Goal: Information Seeking & Learning: Learn about a topic

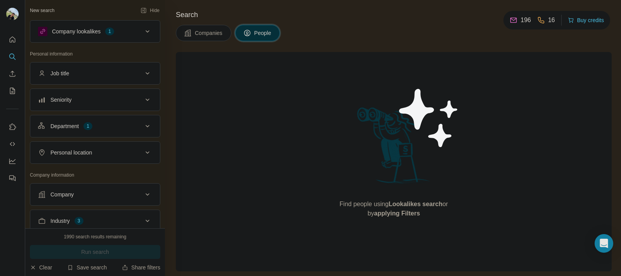
click at [140, 117] on div "Department 1" at bounding box center [95, 126] width 130 height 23
click at [143, 125] on icon at bounding box center [147, 125] width 9 height 9
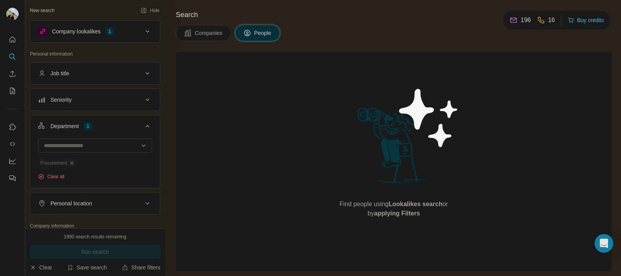
click at [72, 165] on icon "button" at bounding box center [72, 163] width 6 height 6
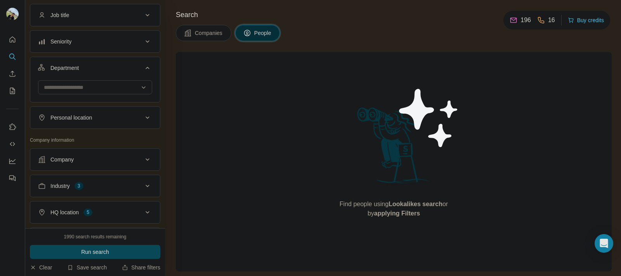
scroll to position [67, 0]
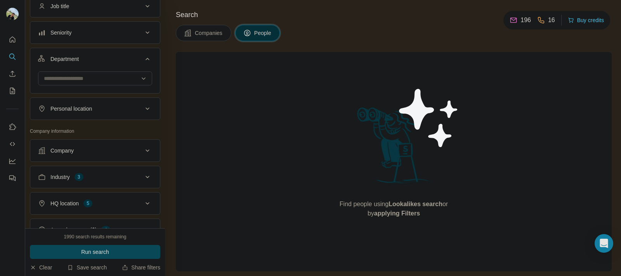
click at [129, 152] on div "Company" at bounding box center [90, 151] width 105 height 8
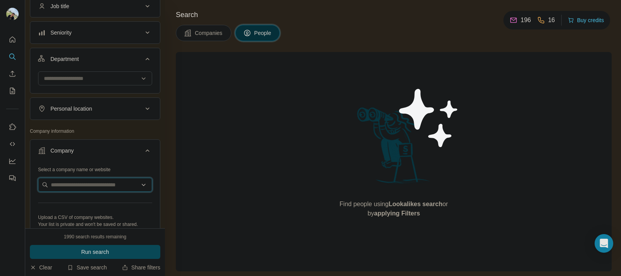
click at [106, 184] on input "text" at bounding box center [95, 185] width 114 height 14
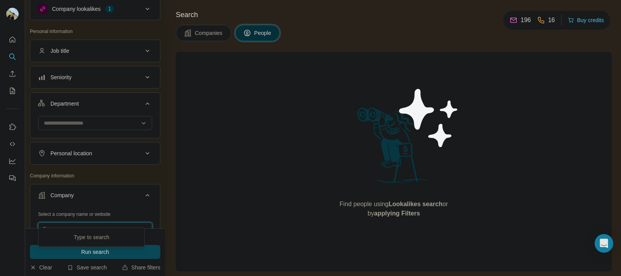
scroll to position [22, 0]
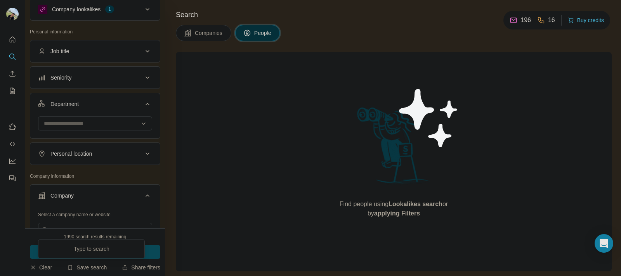
click at [257, 28] on button "People" at bounding box center [257, 33] width 45 height 16
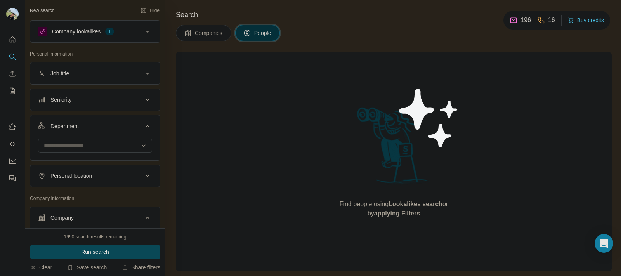
click at [103, 80] on button "Job title" at bounding box center [95, 73] width 130 height 19
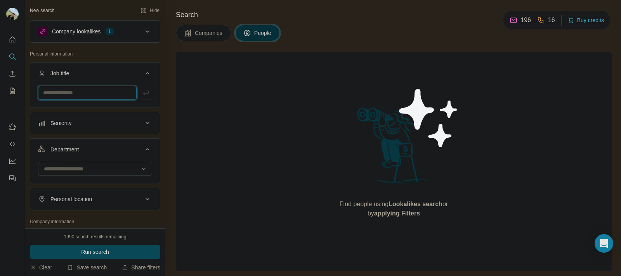
click at [92, 96] on input "text" at bounding box center [87, 93] width 99 height 14
type input "********"
click at [99, 171] on input at bounding box center [91, 169] width 96 height 9
type input "*"
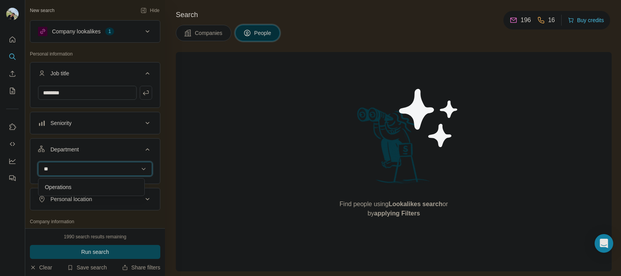
type input "*"
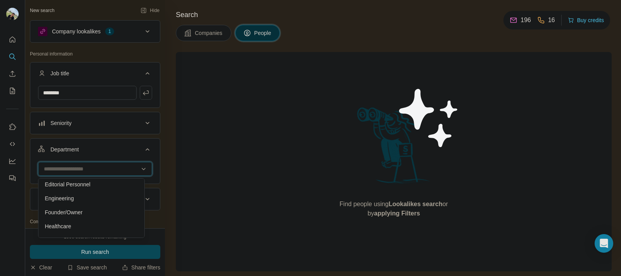
scroll to position [69, 0]
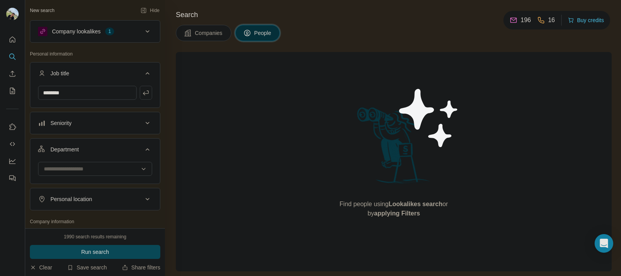
click at [148, 152] on button "Department" at bounding box center [95, 151] width 130 height 22
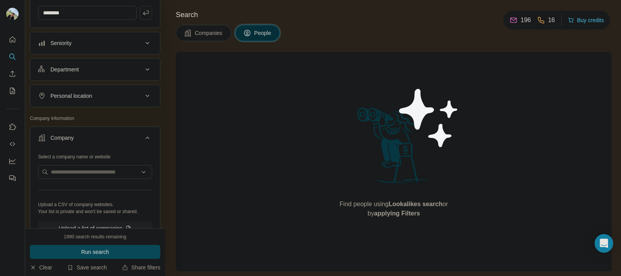
scroll to position [82, 0]
click at [116, 175] on input "text" at bounding box center [95, 170] width 114 height 14
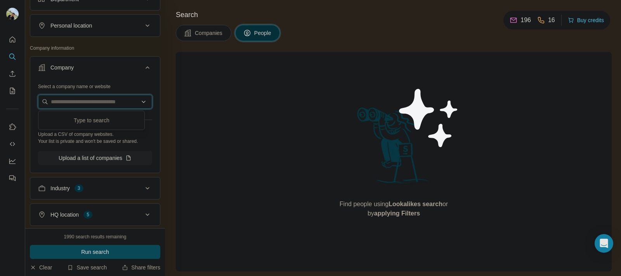
scroll to position [151, 0]
click at [105, 99] on input "text" at bounding box center [95, 101] width 114 height 14
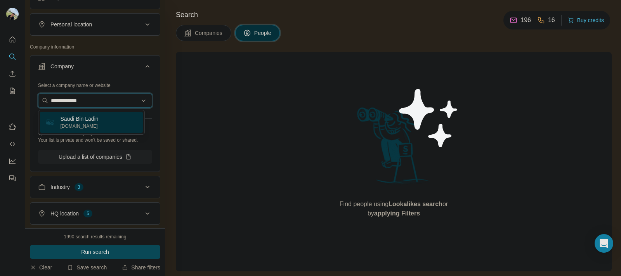
type input "**********"
click at [106, 118] on div "Saudi Bin Ladin [DOMAIN_NAME]" at bounding box center [91, 122] width 103 height 21
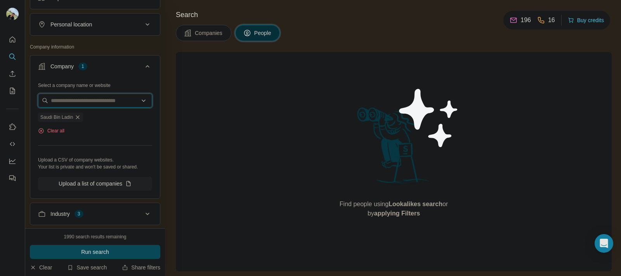
click at [98, 103] on input "text" at bounding box center [95, 101] width 114 height 14
type input "*"
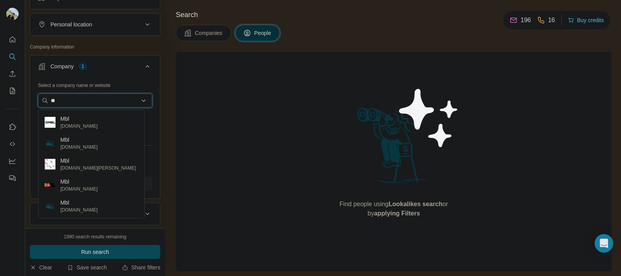
type input "*"
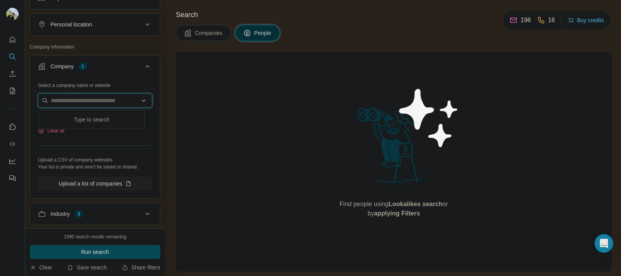
click at [139, 103] on input "text" at bounding box center [95, 101] width 114 height 14
click at [136, 82] on div "Select a company name or website" at bounding box center [95, 84] width 114 height 10
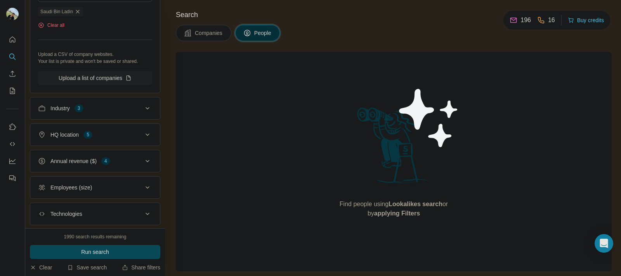
scroll to position [259, 0]
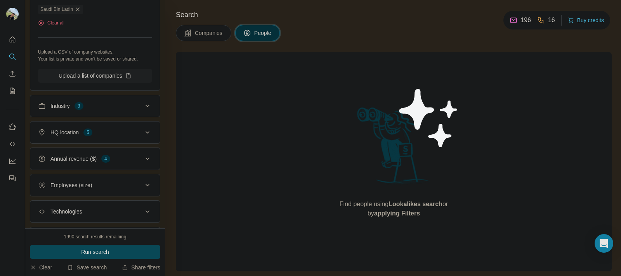
click at [119, 106] on div "Industry 3" at bounding box center [90, 106] width 105 height 8
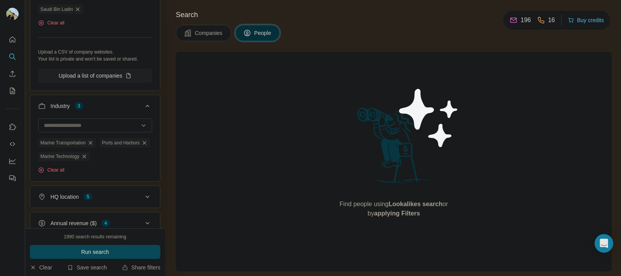
click at [119, 106] on div "Industry 3" at bounding box center [90, 106] width 105 height 8
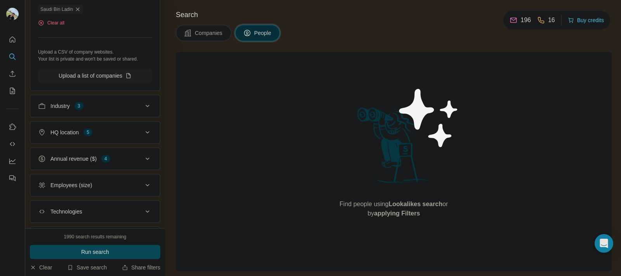
click at [119, 105] on div "Industry 3" at bounding box center [90, 106] width 105 height 8
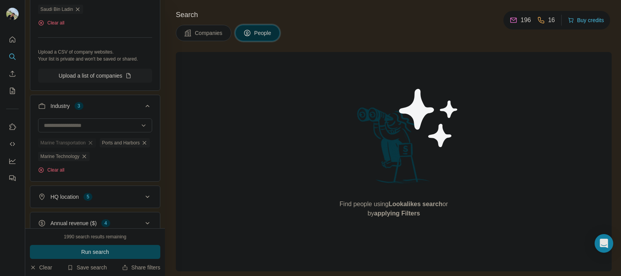
click at [96, 143] on div "Marine Transportation" at bounding box center [67, 142] width 58 height 9
click at [141, 146] on icon "button" at bounding box center [144, 143] width 6 height 6
click at [86, 142] on span "Marine Transportation" at bounding box center [62, 142] width 45 height 7
click at [100, 147] on div "Marine Technology" at bounding box center [126, 142] width 52 height 9
click at [116, 187] on div "HQ location 5" at bounding box center [90, 183] width 105 height 8
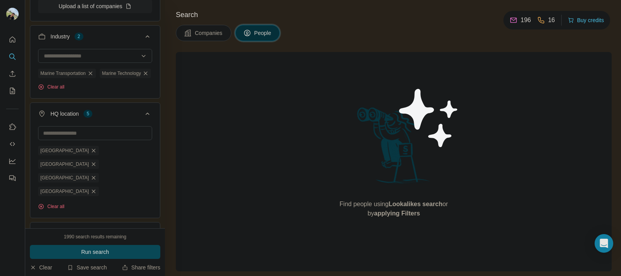
scroll to position [329, 0]
click at [97, 166] on icon "button" at bounding box center [93, 164] width 6 height 6
click at [89, 174] on span "[GEOGRAPHIC_DATA]" at bounding box center [64, 177] width 49 height 7
click at [90, 76] on div "Marine Transportation" at bounding box center [67, 73] width 58 height 9
click at [101, 62] on div at bounding box center [91, 55] width 96 height 13
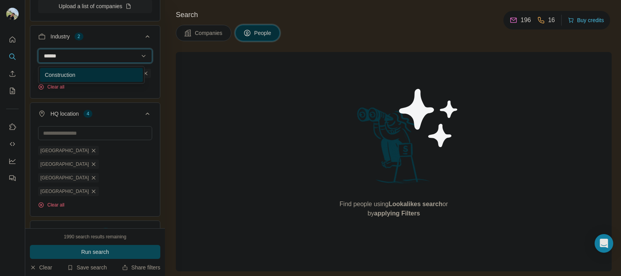
type input "******"
click at [101, 74] on div "Construction" at bounding box center [92, 75] width 94 height 8
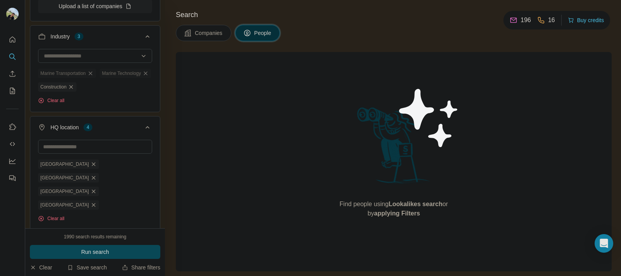
click at [142, 76] on icon "button" at bounding box center [145, 73] width 6 height 6
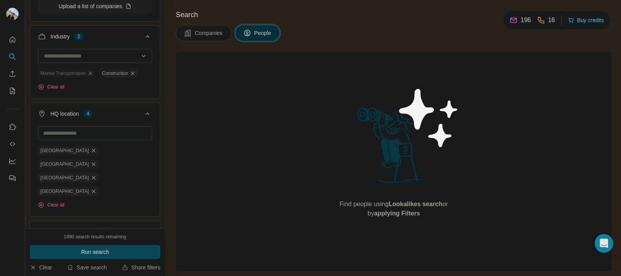
click at [94, 76] on icon "button" at bounding box center [90, 73] width 6 height 6
click at [83, 135] on input "text" at bounding box center [95, 133] width 114 height 14
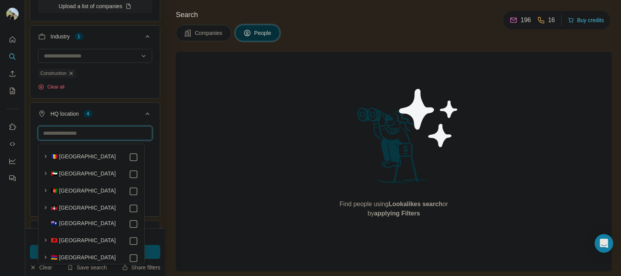
click at [83, 135] on input "text" at bounding box center [95, 133] width 114 height 14
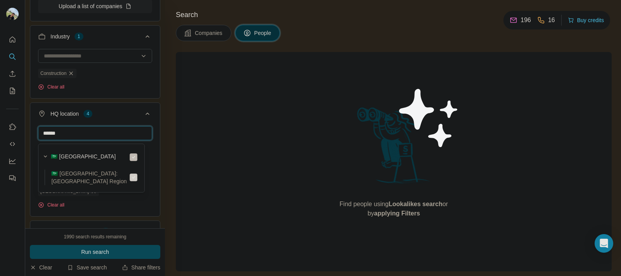
type input "******"
click at [193, 168] on div "Find people using Lookalikes search or by applying Filters" at bounding box center [394, 161] width 436 height 219
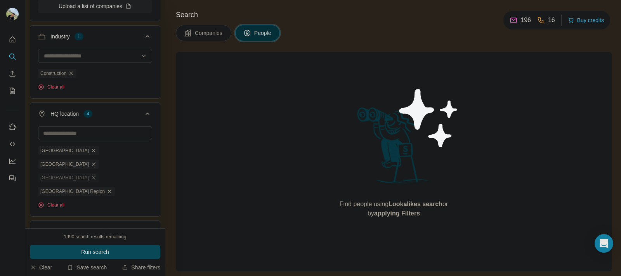
click at [97, 175] on icon "button" at bounding box center [93, 178] width 6 height 6
click at [92, 160] on div "[GEOGRAPHIC_DATA]" at bounding box center [68, 164] width 61 height 9
click at [90, 154] on icon "button" at bounding box center [93, 150] width 6 height 6
click at [92, 152] on icon "button" at bounding box center [93, 150] width 3 height 3
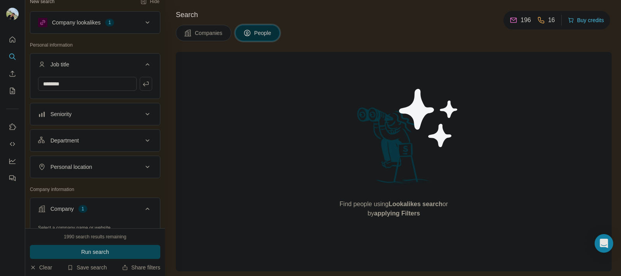
scroll to position [2, 0]
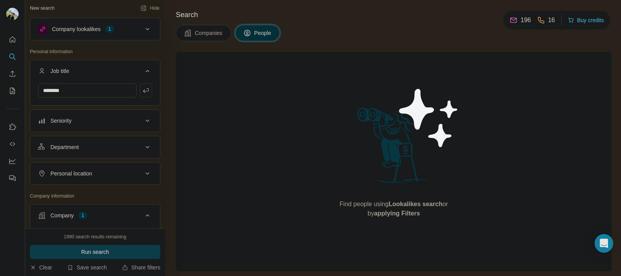
click at [132, 248] on button "Run search" at bounding box center [95, 252] width 130 height 14
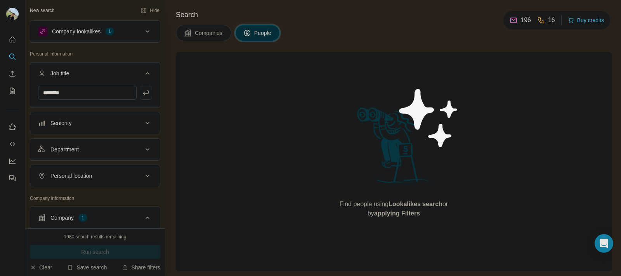
click at [143, 34] on icon at bounding box center [147, 31] width 9 height 9
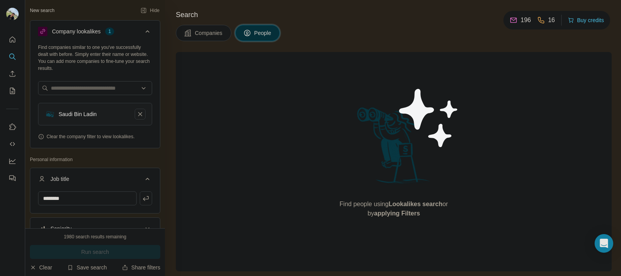
click at [137, 113] on icon "Saudi Bin Ladin-remove-button" at bounding box center [140, 114] width 7 height 8
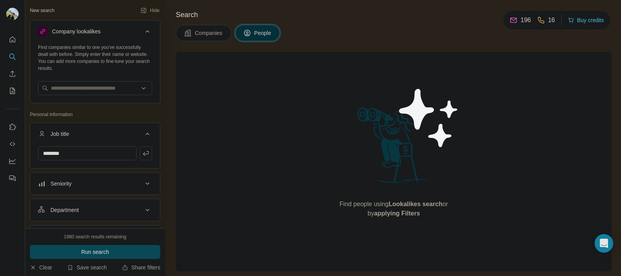
click at [145, 30] on button "Company lookalikes" at bounding box center [95, 33] width 130 height 22
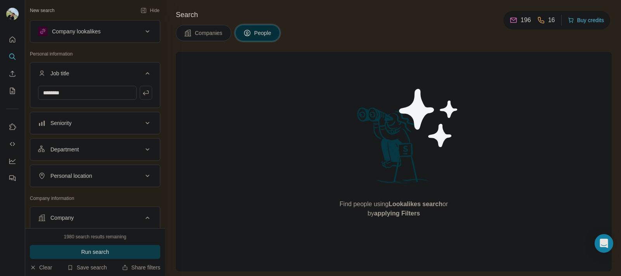
click at [121, 246] on button "Run search" at bounding box center [95, 252] width 130 height 14
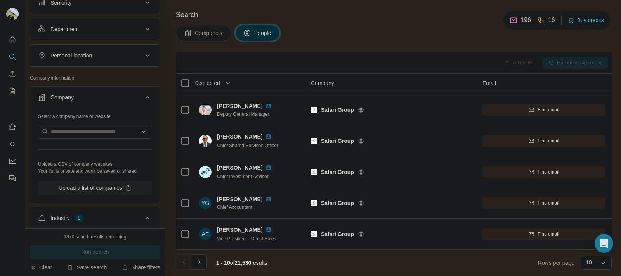
scroll to position [121, 0]
click at [109, 131] on input "text" at bounding box center [95, 131] width 114 height 14
type input "**********"
click at [103, 154] on div "Saudi Bin Ladin [DOMAIN_NAME]" at bounding box center [91, 152] width 103 height 21
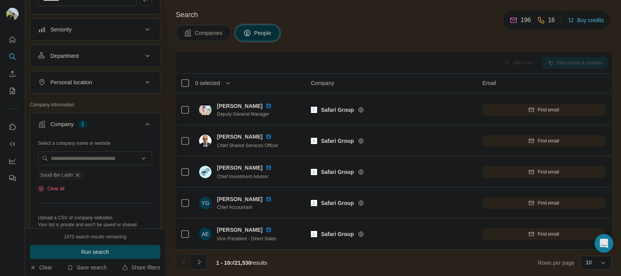
scroll to position [97, 0]
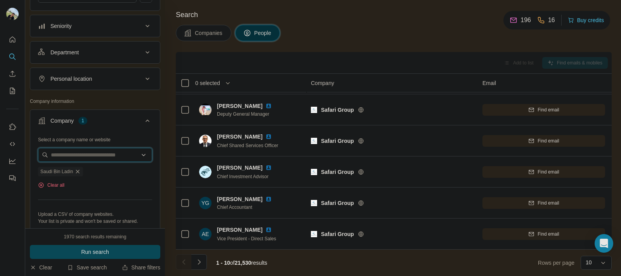
click at [103, 152] on input "text" at bounding box center [95, 155] width 114 height 14
paste input "**********"
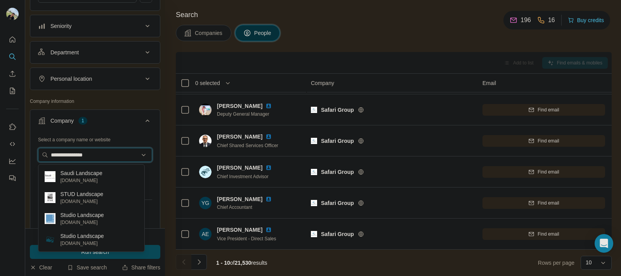
type input "**********"
click at [102, 183] on p "[DOMAIN_NAME]" at bounding box center [81, 180] width 42 height 7
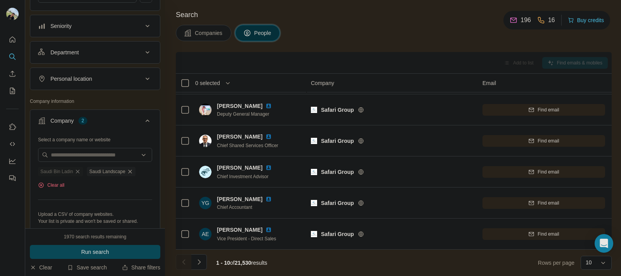
click at [81, 172] on icon "button" at bounding box center [78, 171] width 6 height 6
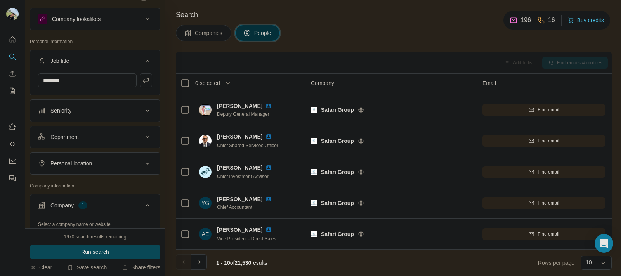
scroll to position [12, 0]
click at [101, 88] on div "********" at bounding box center [95, 84] width 130 height 20
click at [103, 80] on input "********" at bounding box center [87, 81] width 99 height 14
type input "**********"
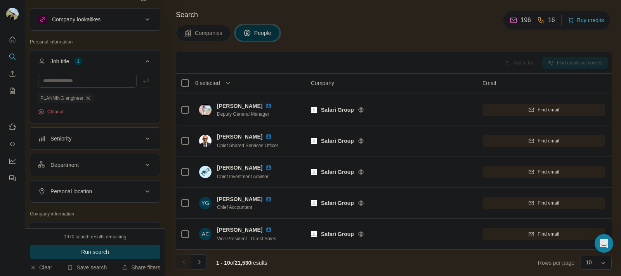
click at [85, 246] on button "Run search" at bounding box center [95, 252] width 130 height 14
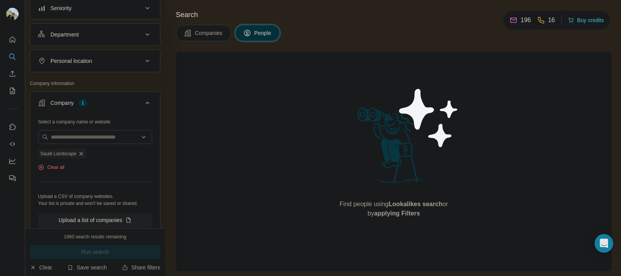
scroll to position [145, 0]
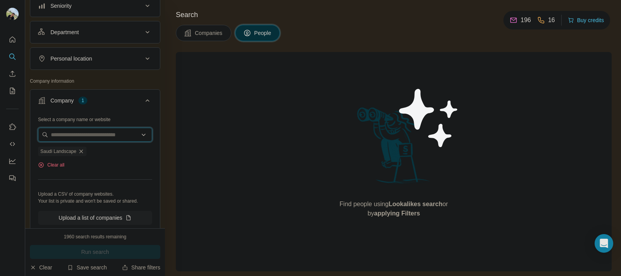
click at [113, 135] on input "text" at bounding box center [95, 135] width 114 height 14
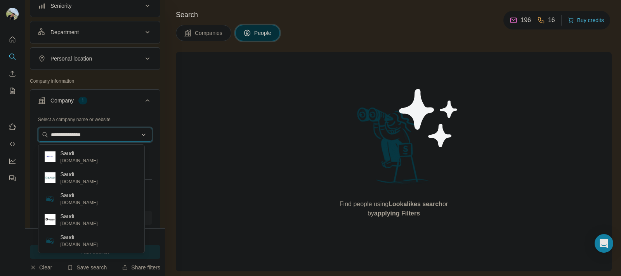
type input "**********"
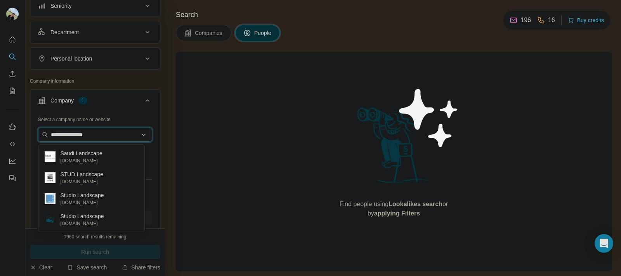
click at [141, 131] on input "**********" at bounding box center [95, 135] width 114 height 14
click at [138, 136] on input "**********" at bounding box center [95, 135] width 114 height 14
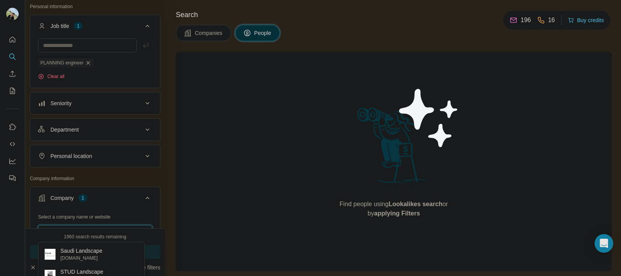
scroll to position [47, 0]
click at [82, 64] on span "PLANNING engineer" at bounding box center [61, 63] width 43 height 7
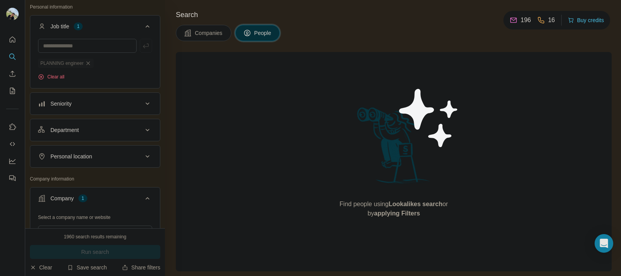
click at [94, 62] on div "PLANNING engineer" at bounding box center [66, 63] width 56 height 9
click at [53, 78] on button "Clear all" at bounding box center [51, 76] width 26 height 7
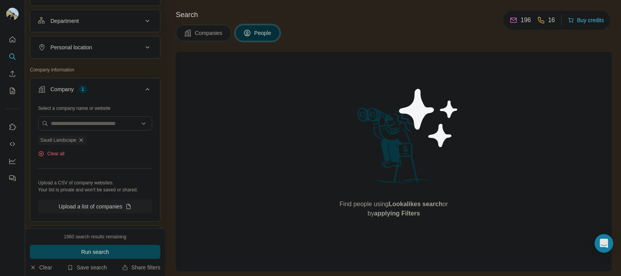
scroll to position [131, 0]
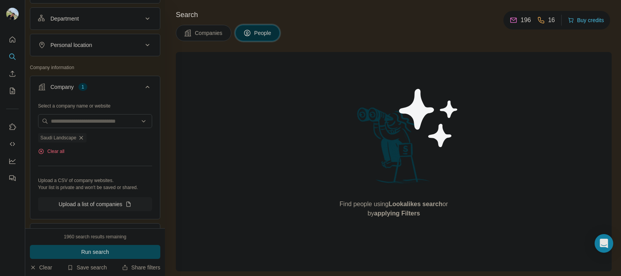
click at [143, 86] on icon at bounding box center [147, 86] width 9 height 9
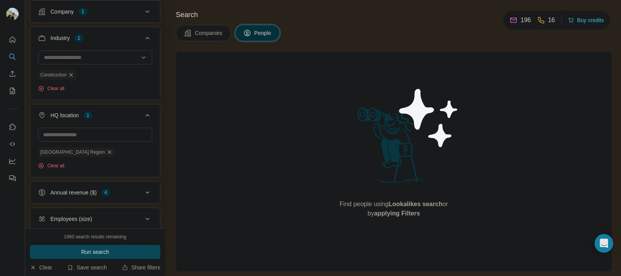
scroll to position [220, 0]
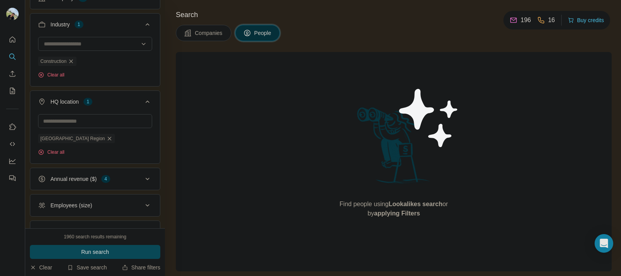
click at [134, 177] on div "Annual revenue ($) 4" at bounding box center [90, 179] width 105 height 8
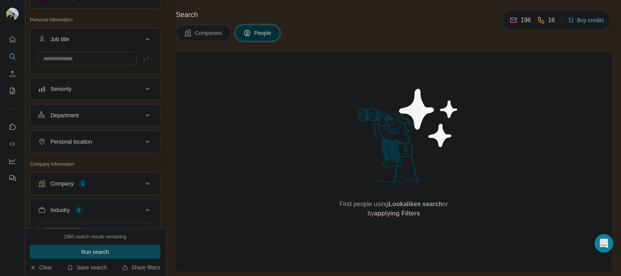
scroll to position [0, 0]
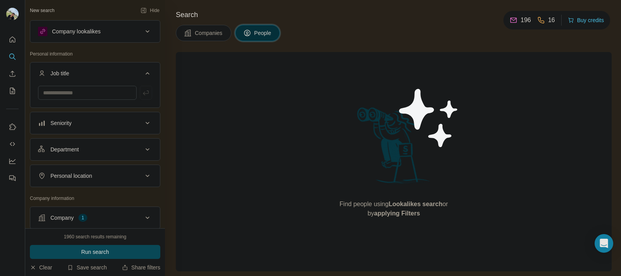
click at [137, 20] on div "Company lookalikes" at bounding box center [95, 31] width 130 height 23
click at [143, 28] on icon at bounding box center [147, 31] width 9 height 9
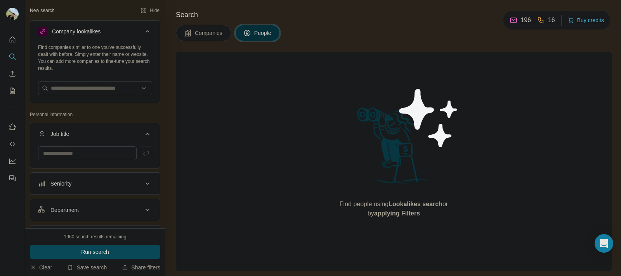
click at [143, 28] on icon at bounding box center [147, 31] width 9 height 9
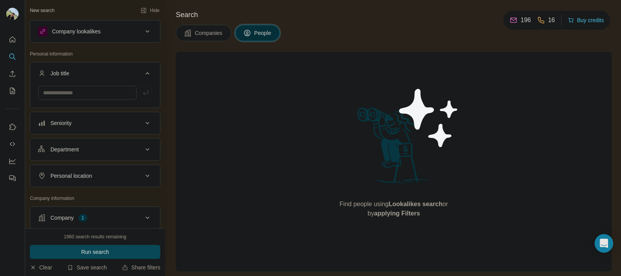
click at [132, 148] on div "Department" at bounding box center [90, 150] width 105 height 8
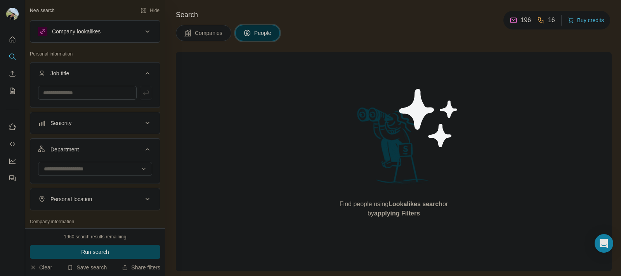
click at [122, 160] on button "Department" at bounding box center [95, 151] width 130 height 22
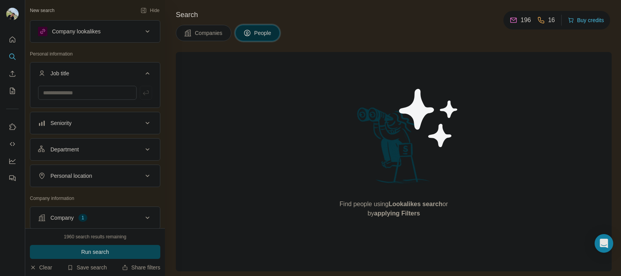
click at [121, 151] on div "Department" at bounding box center [90, 150] width 105 height 8
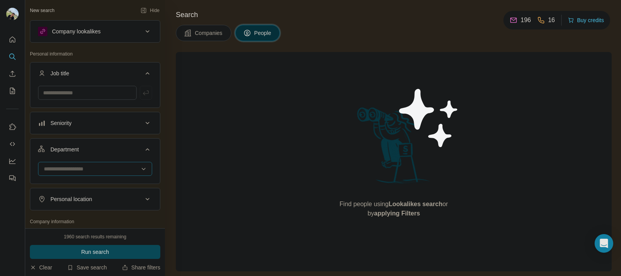
click at [109, 169] on input at bounding box center [91, 169] width 96 height 9
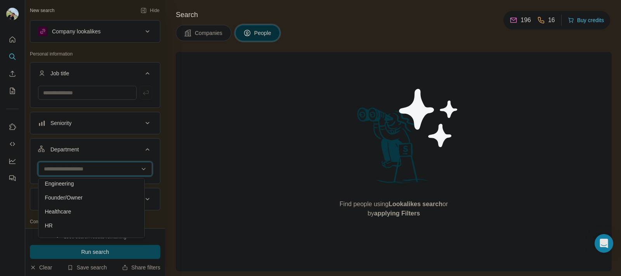
scroll to position [88, 0]
click at [106, 182] on div "Engineering" at bounding box center [92, 183] width 94 height 8
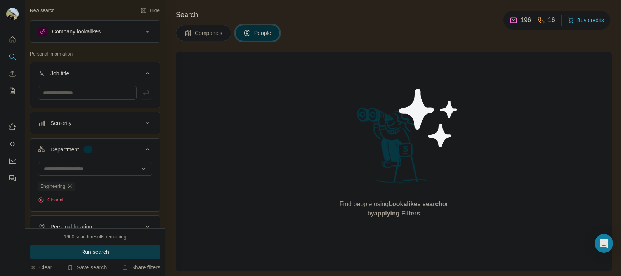
click at [107, 253] on span "Run search" at bounding box center [95, 252] width 28 height 8
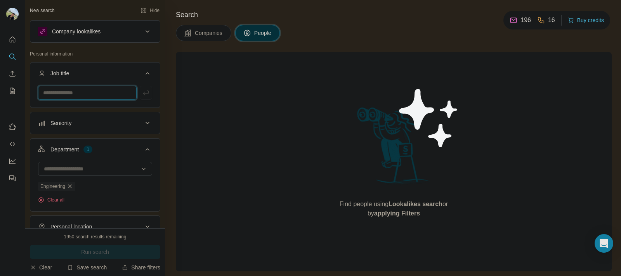
click at [103, 90] on input "text" at bounding box center [87, 93] width 99 height 14
click at [70, 187] on icon "button" at bounding box center [70, 186] width 6 height 6
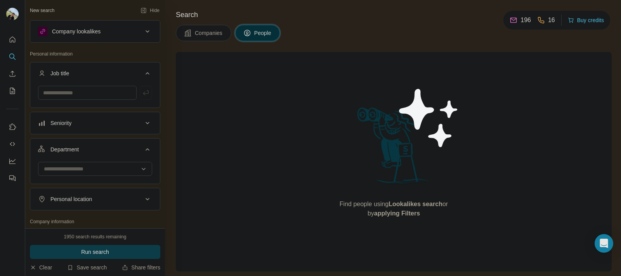
click at [108, 250] on span "Run search" at bounding box center [95, 252] width 28 height 8
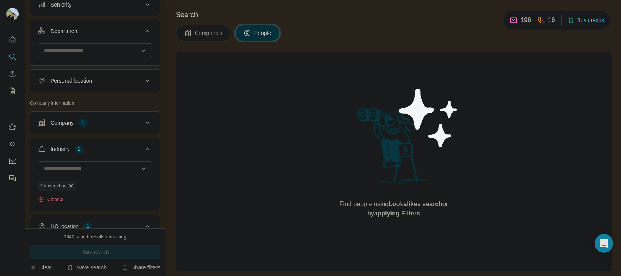
scroll to position [165, 0]
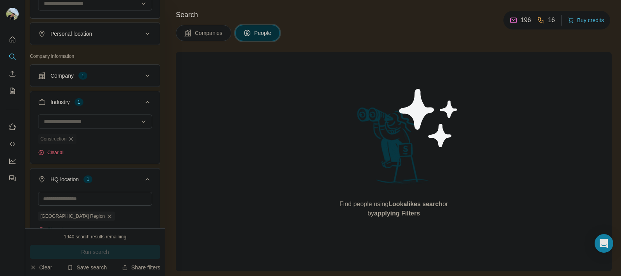
click at [74, 141] on icon "button" at bounding box center [71, 139] width 6 height 6
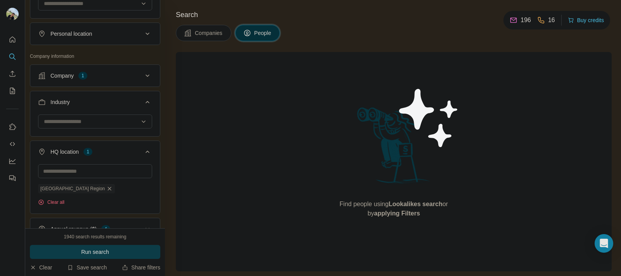
click at [109, 258] on button "Run search" at bounding box center [95, 252] width 130 height 14
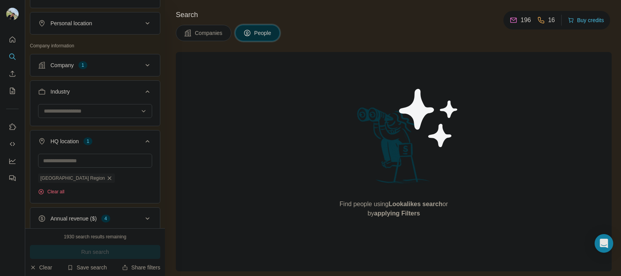
click at [245, 163] on div "Find people using Lookalikes search or by applying Filters" at bounding box center [394, 161] width 436 height 219
click at [198, 36] on span "Companies" at bounding box center [209, 33] width 28 height 8
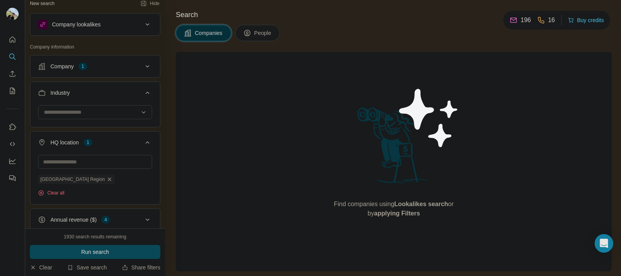
click at [255, 34] on button "People" at bounding box center [257, 33] width 45 height 16
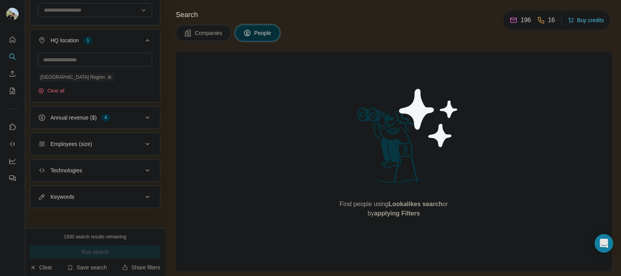
scroll to position [231, 0]
click at [129, 126] on button "Annual revenue ($) 4" at bounding box center [95, 117] width 130 height 19
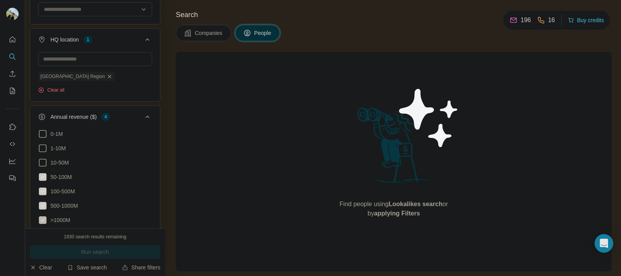
click at [41, 220] on icon at bounding box center [43, 220] width 8 height 8
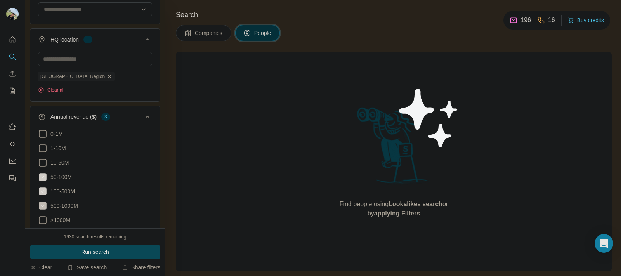
click at [42, 209] on icon at bounding box center [43, 206] width 8 height 8
click at [43, 198] on ul "0-1M 1-10M 10-50M 50-100M 100-500M 500-1000M >1000M" at bounding box center [95, 177] width 114 height 96
click at [43, 196] on icon at bounding box center [42, 191] width 9 height 9
click at [43, 181] on icon at bounding box center [43, 177] width 8 height 8
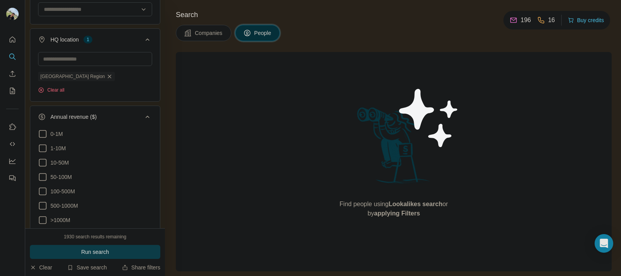
click at [119, 253] on button "Run search" at bounding box center [95, 252] width 130 height 14
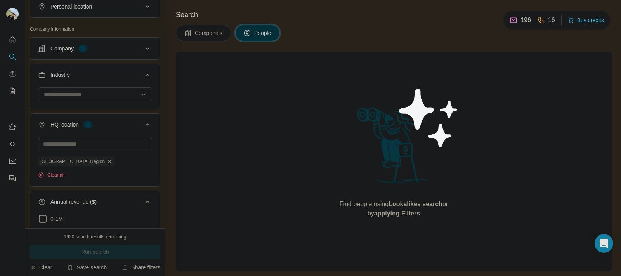
scroll to position [149, 0]
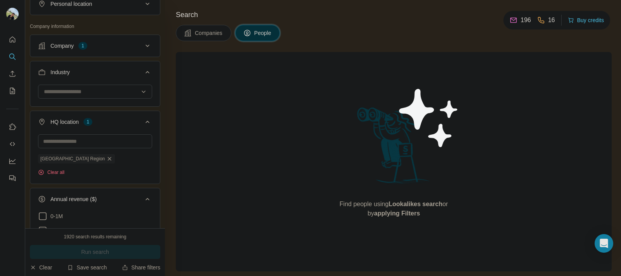
click at [139, 117] on button "HQ location 1" at bounding box center [95, 124] width 130 height 22
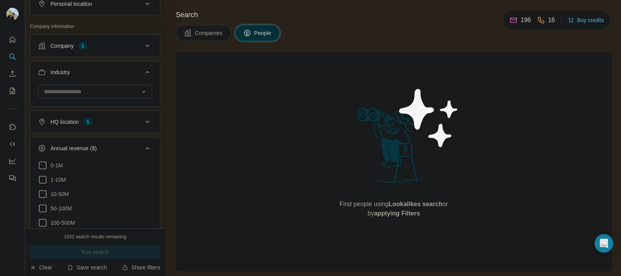
click at [138, 116] on button "HQ location 1" at bounding box center [95, 122] width 130 height 19
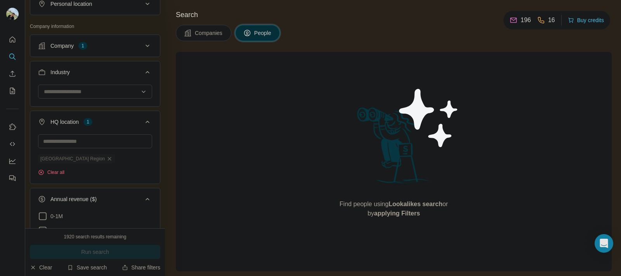
click at [75, 156] on div "[GEOGRAPHIC_DATA] Region" at bounding box center [76, 158] width 77 height 9
click at [80, 158] on div "[GEOGRAPHIC_DATA] Region" at bounding box center [76, 158] width 77 height 9
click at [72, 158] on div "[GEOGRAPHIC_DATA] Region" at bounding box center [76, 158] width 77 height 9
click at [53, 174] on button "Clear all" at bounding box center [51, 172] width 26 height 7
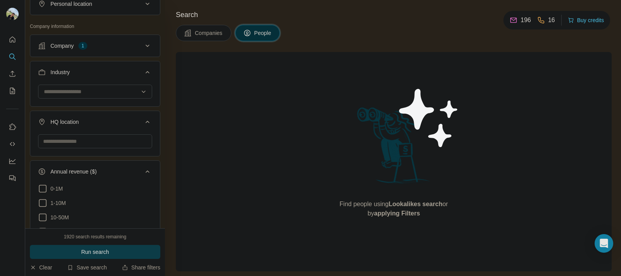
click at [98, 253] on span "Run search" at bounding box center [95, 252] width 28 height 8
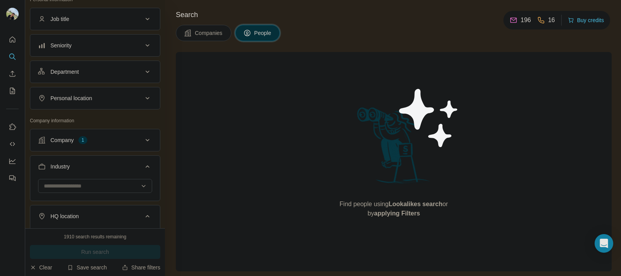
scroll to position [54, 0]
click at [128, 148] on button "Company 1" at bounding box center [95, 141] width 130 height 19
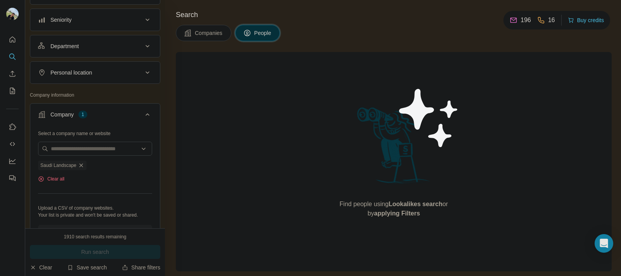
scroll to position [80, 0]
click at [80, 165] on icon "button" at bounding box center [81, 165] width 6 height 6
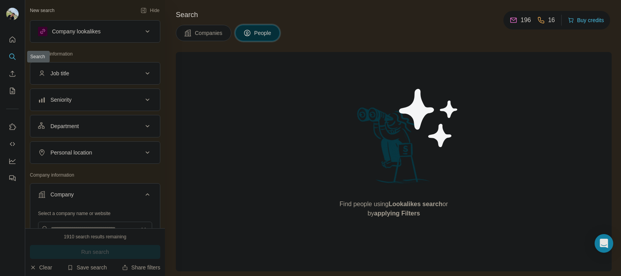
click at [14, 55] on icon "Search" at bounding box center [13, 57] width 8 height 8
click at [195, 35] on span "Companies" at bounding box center [209, 33] width 28 height 8
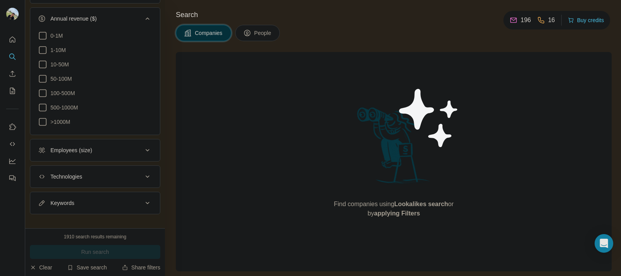
scroll to position [278, 0]
click at [47, 267] on button "Clear" at bounding box center [41, 268] width 22 height 8
click at [44, 266] on button "Clear" at bounding box center [41, 268] width 22 height 8
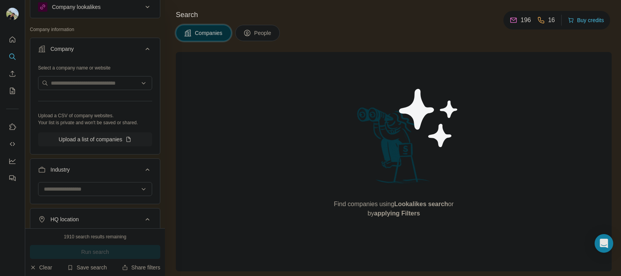
scroll to position [0, 0]
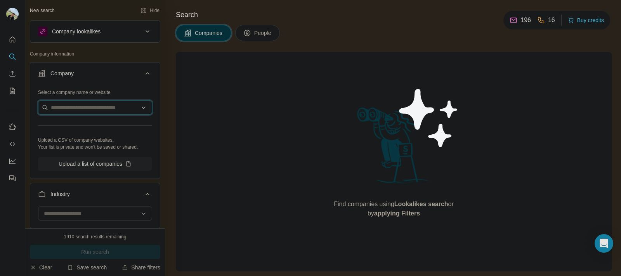
click at [85, 106] on input "text" at bounding box center [95, 108] width 114 height 14
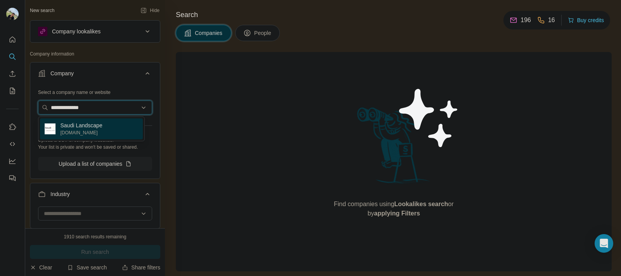
type input "**********"
click at [94, 122] on p "Saudi Landscape" at bounding box center [81, 125] width 42 height 8
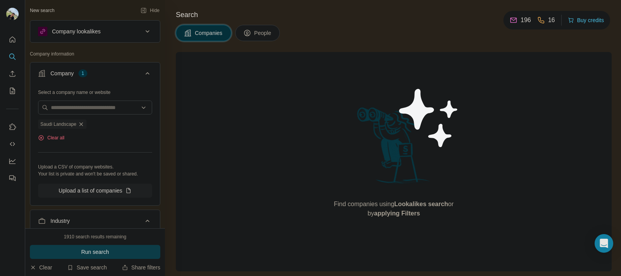
click at [103, 247] on button "Run search" at bounding box center [95, 252] width 130 height 14
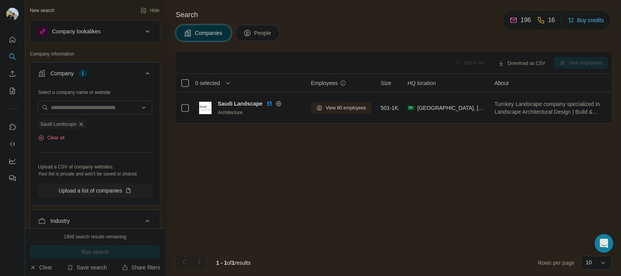
click at [249, 34] on icon at bounding box center [247, 33] width 4 height 4
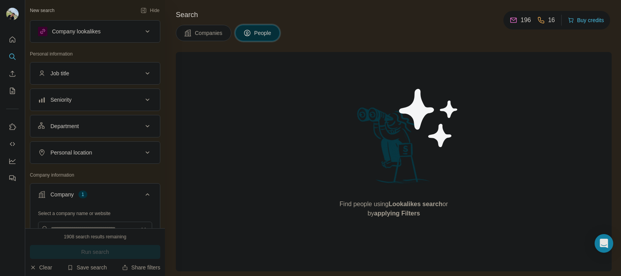
click at [206, 35] on span "Companies" at bounding box center [209, 33] width 28 height 8
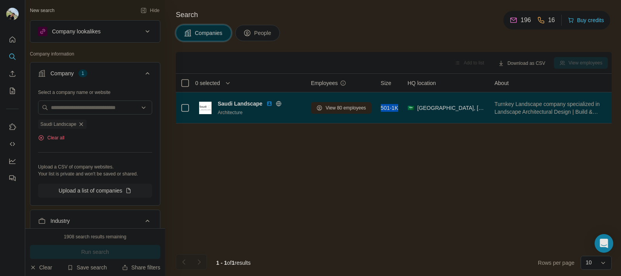
drag, startPoint x: 400, startPoint y: 108, endPoint x: 384, endPoint y: 111, distance: 15.8
click at [384, 111] on span "501-1K" at bounding box center [389, 108] width 17 height 8
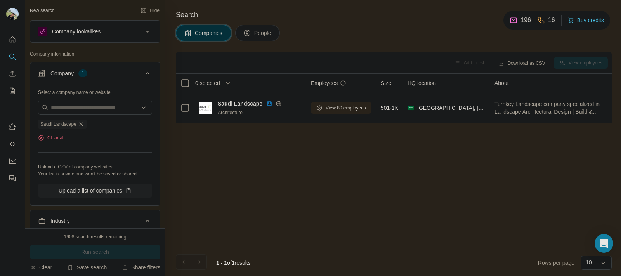
drag, startPoint x: 384, startPoint y: 111, endPoint x: 424, endPoint y: 144, distance: 51.3
click at [424, 144] on div "Add to list Download as CSV View employees 0 selected Companies Employees Size …" at bounding box center [394, 164] width 436 height 224
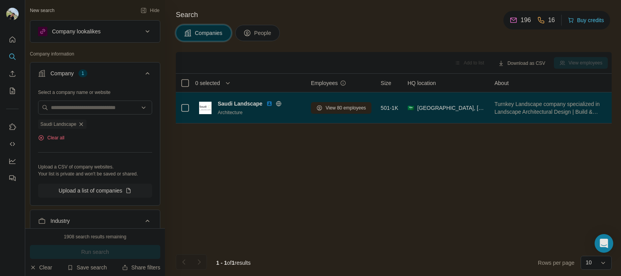
click at [269, 104] on img at bounding box center [269, 104] width 6 height 6
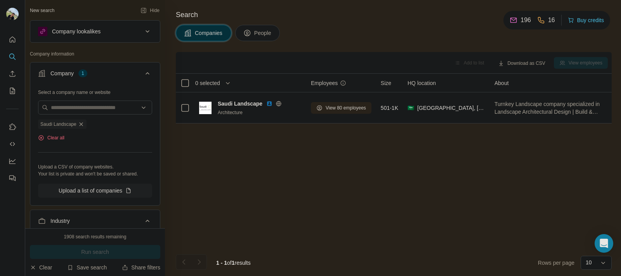
click at [143, 24] on button "Company lookalikes" at bounding box center [95, 31] width 130 height 19
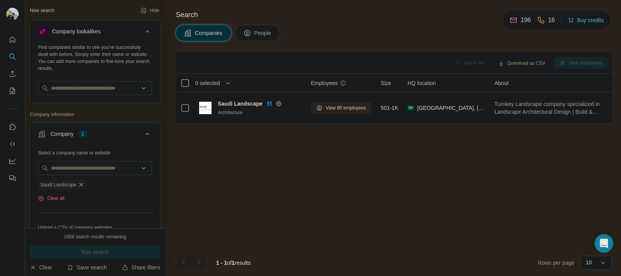
click at [144, 25] on button "Company lookalikes" at bounding box center [95, 33] width 130 height 22
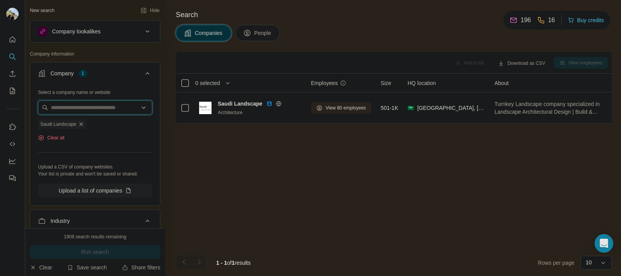
click at [125, 115] on input "text" at bounding box center [95, 108] width 114 height 14
click at [254, 33] on button "People" at bounding box center [257, 33] width 45 height 16
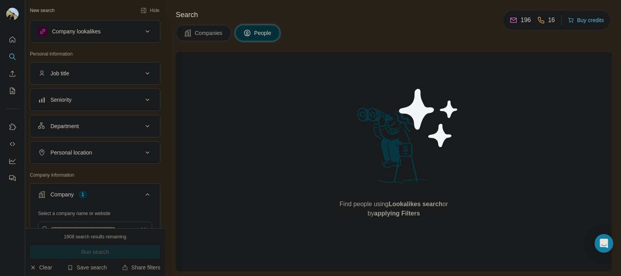
scroll to position [0, 0]
click at [94, 144] on button "Personal location" at bounding box center [95, 152] width 130 height 19
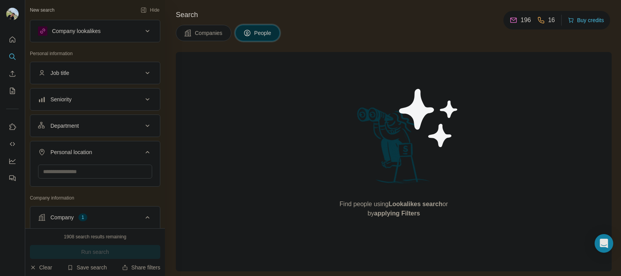
click at [96, 145] on button "Personal location" at bounding box center [95, 154] width 130 height 22
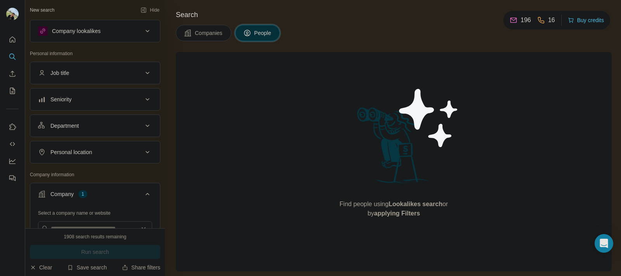
click at [104, 125] on div "Department" at bounding box center [90, 126] width 105 height 8
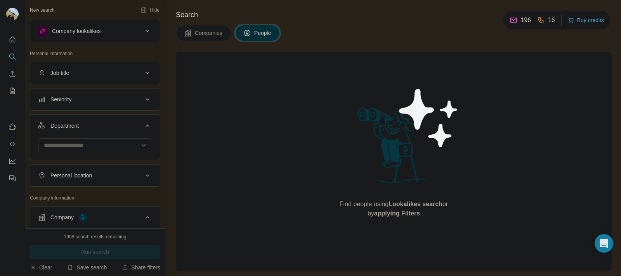
click at [104, 125] on div "Department" at bounding box center [90, 126] width 105 height 8
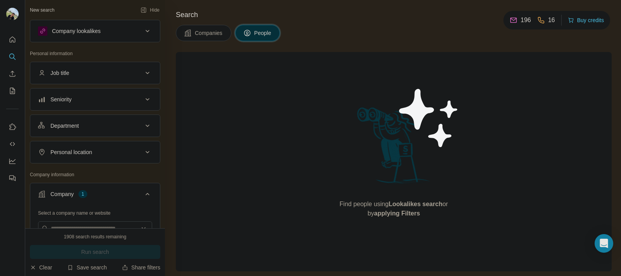
click at [104, 94] on button "Seniority" at bounding box center [95, 99] width 130 height 19
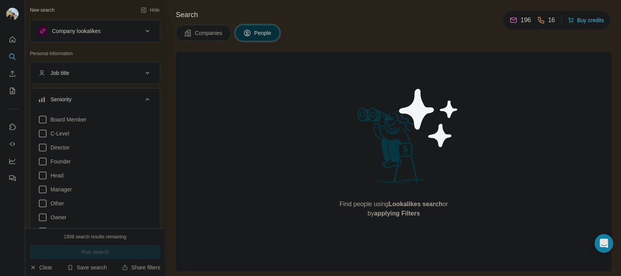
click at [104, 94] on button "Seniority" at bounding box center [95, 101] width 130 height 22
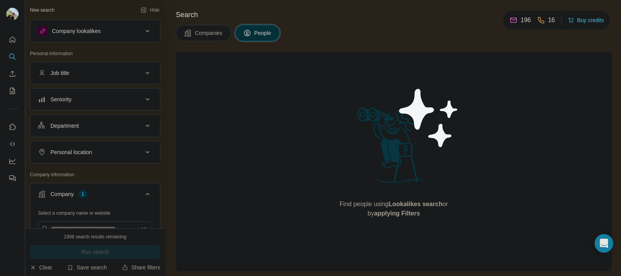
click at [105, 76] on div "Job title" at bounding box center [90, 73] width 105 height 8
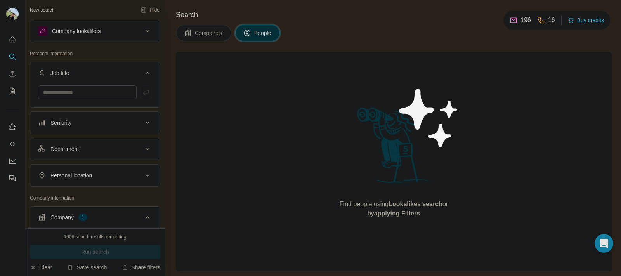
click at [105, 76] on div "Job title" at bounding box center [90, 73] width 105 height 8
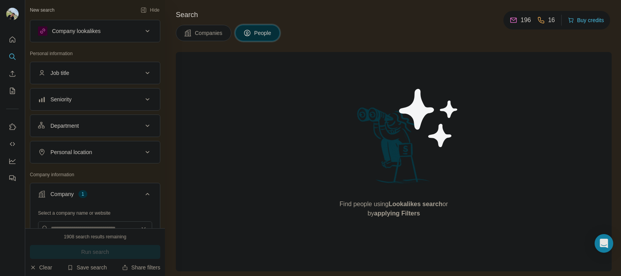
click at [113, 33] on div "Company lookalikes" at bounding box center [90, 30] width 105 height 9
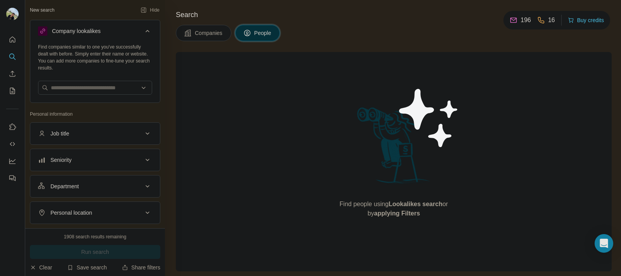
click at [113, 32] on div "Company lookalikes" at bounding box center [90, 30] width 105 height 9
